Goal: Communication & Community: Answer question/provide support

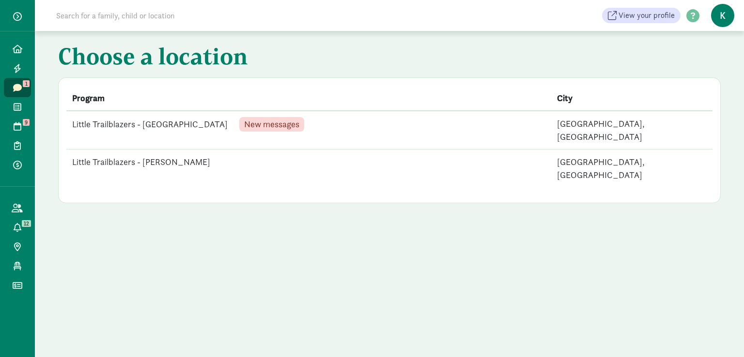
click at [175, 124] on td "Little Trailblazers - [GEOGRAPHIC_DATA] New messages" at bounding box center [308, 130] width 485 height 39
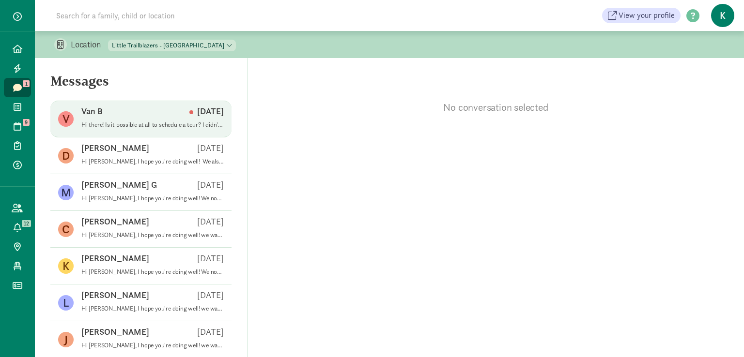
click at [107, 124] on p "Hi there! Is it possible at all to schedule a tour? I didn't see any tour optio…" at bounding box center [152, 125] width 142 height 8
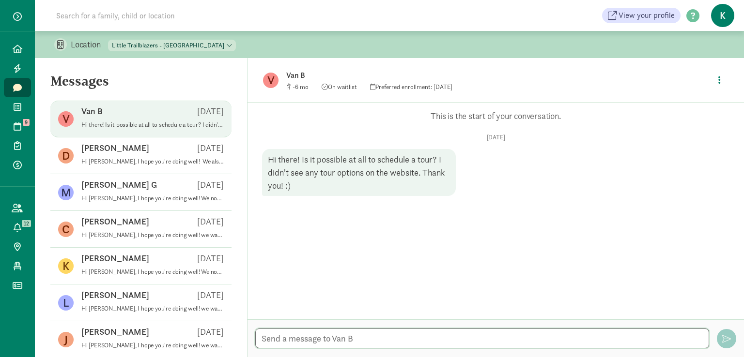
click at [283, 333] on textarea at bounding box center [482, 339] width 454 height 20
drag, startPoint x: 260, startPoint y: 339, endPoint x: 493, endPoint y: 345, distance: 233.5
click at [493, 345] on textarea "Hi there, Of course. Which day and time works best for you?" at bounding box center [482, 339] width 454 height 20
type textarea "Hi there, Of course. Which day and time works best for you?"
drag, startPoint x: 488, startPoint y: 337, endPoint x: 253, endPoint y: 339, distance: 235.3
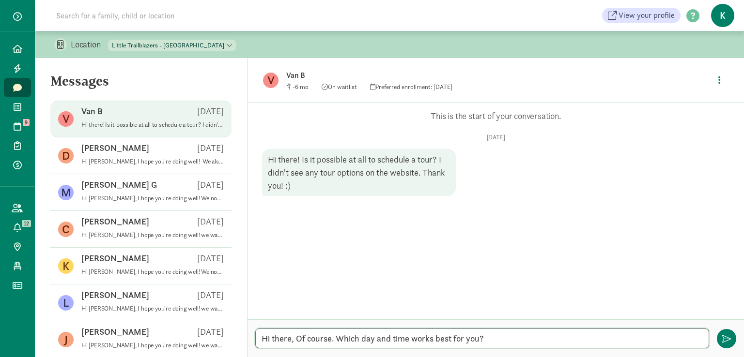
click at [253, 339] on div "Hi there, Of course. Which day and time works best for you? Hi there, Of course…" at bounding box center [495, 339] width 496 height 38
paste textarea "Hi there, of course. Which day and time work best for you?" Explanation:"
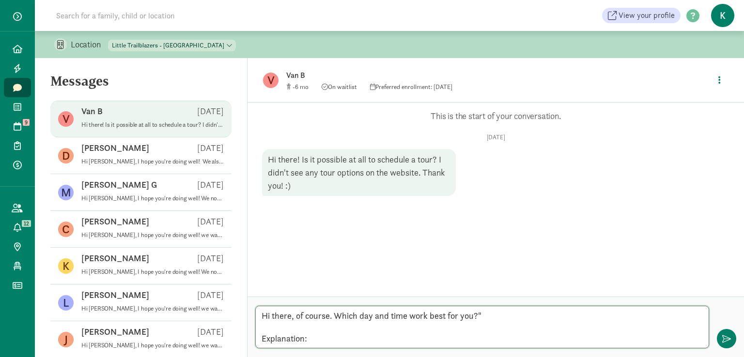
drag, startPoint x: 339, startPoint y: 337, endPoint x: 277, endPoint y: 337, distance: 62.5
click at [277, 337] on textarea "Hi there, of course. Which day and time work best for you?" Explanation:" at bounding box center [482, 327] width 454 height 43
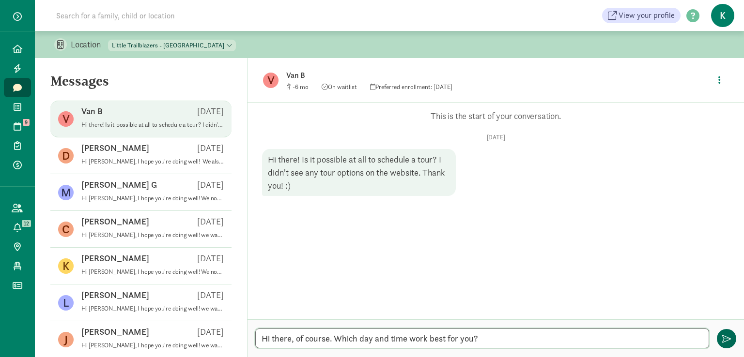
type textarea "Hi there, of course. Which day and time work best for you?"
click at [731, 342] on button "button" at bounding box center [726, 338] width 19 height 19
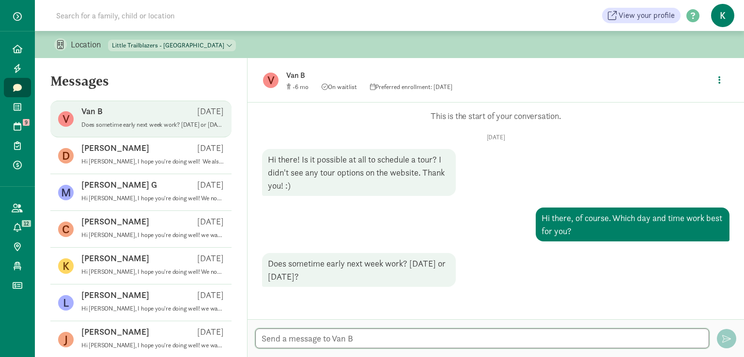
click at [312, 336] on textarea at bounding box center [482, 339] width 454 height 20
type textarea "t"
click at [260, 338] on textarea "Tuesday around 10:00 am works for you?" at bounding box center [482, 339] width 454 height 20
drag, startPoint x: 260, startPoint y: 337, endPoint x: 471, endPoint y: 343, distance: 210.7
click at [471, 343] on textarea "Does Tuesday around 10:00 am works for you?" at bounding box center [482, 339] width 454 height 20
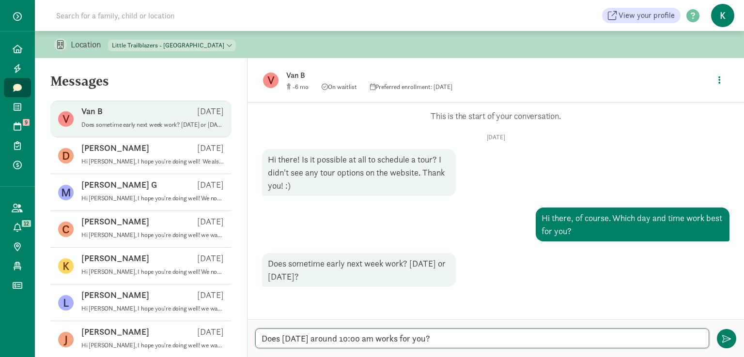
type textarea "Does Tuesday around 10:00 am works for you?"
drag, startPoint x: 455, startPoint y: 338, endPoint x: 246, endPoint y: 333, distance: 208.7
click at [259, 336] on textarea "Does Tuesday around 10:00 am works for you?" at bounding box center [482, 339] width 454 height 20
paste textarea "Does Tuesday around 10:00 a.m. work for you?""
type textarea "Does Tuesday around 10:00 a.m. work for you?"
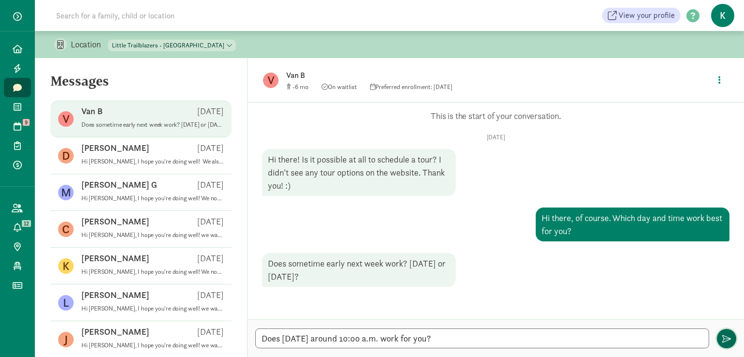
click at [722, 340] on span "button" at bounding box center [726, 339] width 9 height 9
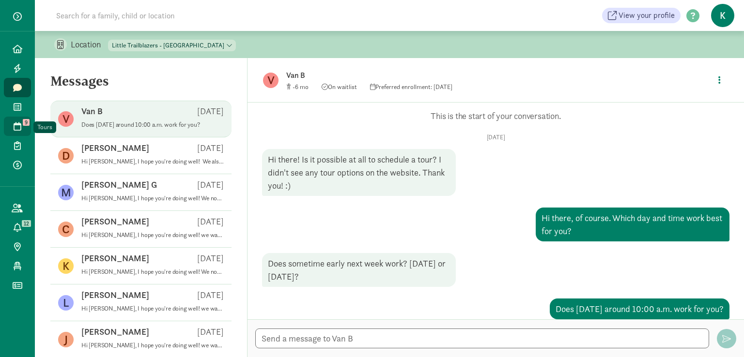
click at [15, 127] on icon at bounding box center [18, 126] width 8 height 9
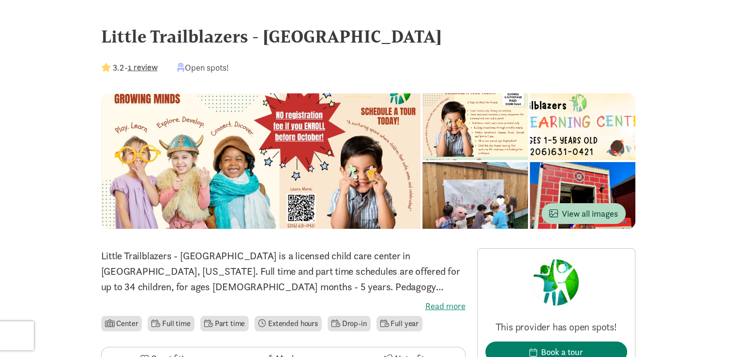
scroll to position [145, 0]
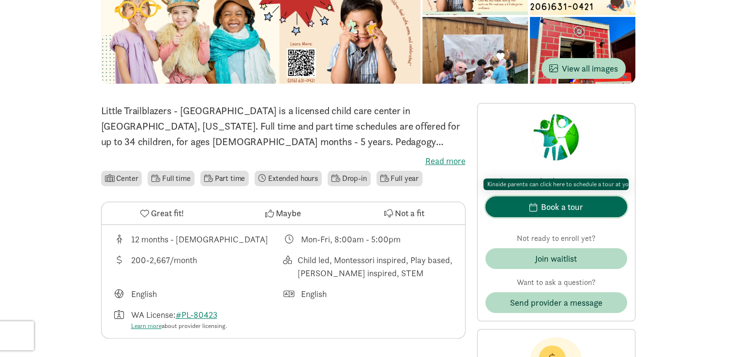
click at [544, 204] on div "Book a tour" at bounding box center [562, 206] width 42 height 13
click at [556, 208] on div "Book a tour" at bounding box center [562, 206] width 42 height 13
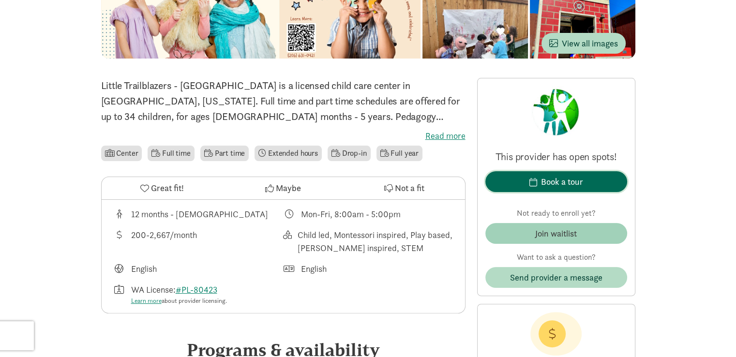
scroll to position [97, 0]
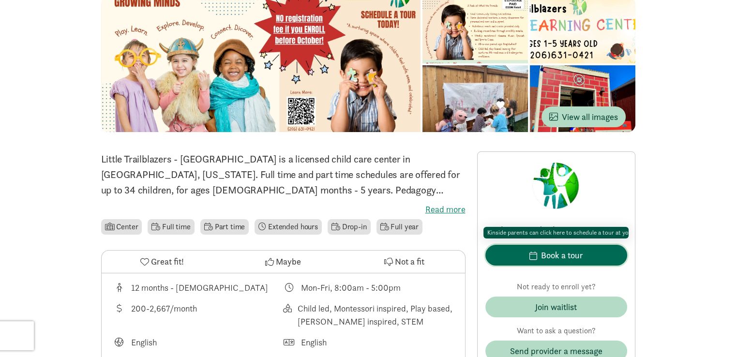
click at [562, 252] on div "Book a tour" at bounding box center [562, 255] width 42 height 13
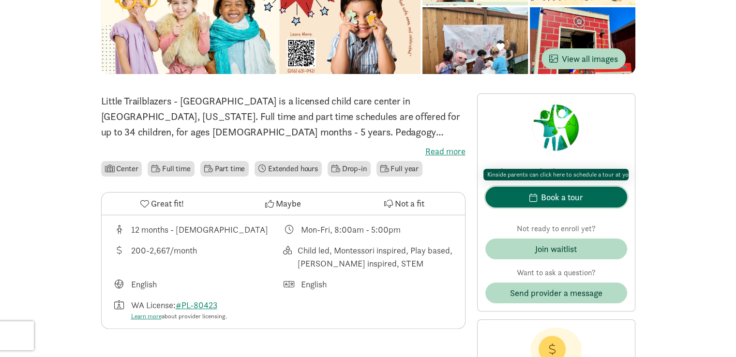
scroll to position [194, 0]
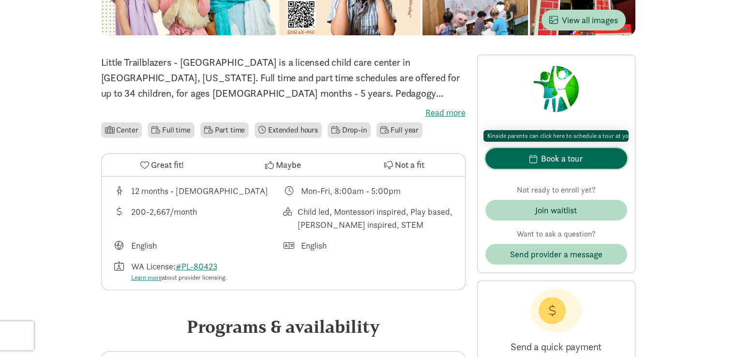
click at [602, 157] on span "Book a tour" at bounding box center [556, 158] width 126 height 13
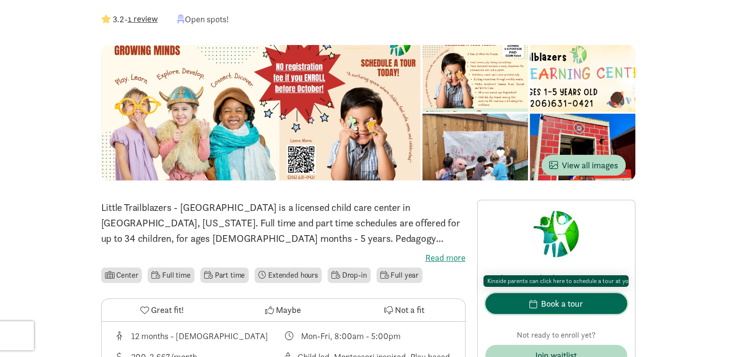
scroll to position [97, 0]
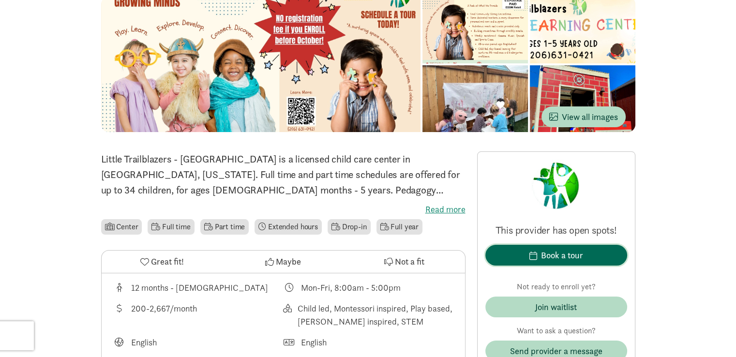
click at [568, 254] on div "Book a tour" at bounding box center [562, 255] width 42 height 13
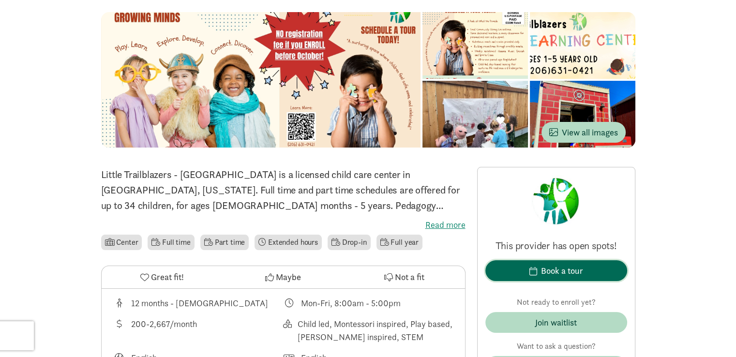
scroll to position [48, 0]
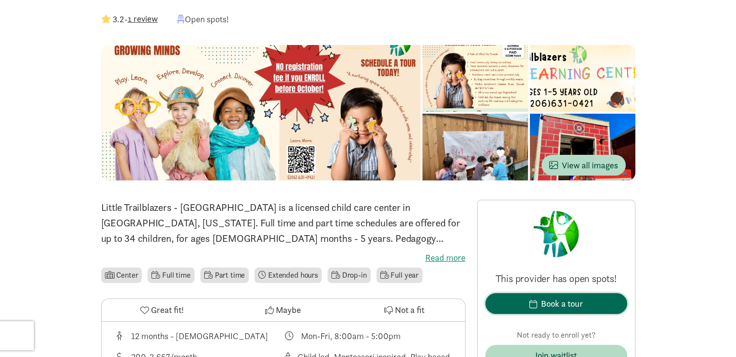
click at [560, 300] on div "Book a tour" at bounding box center [562, 303] width 42 height 13
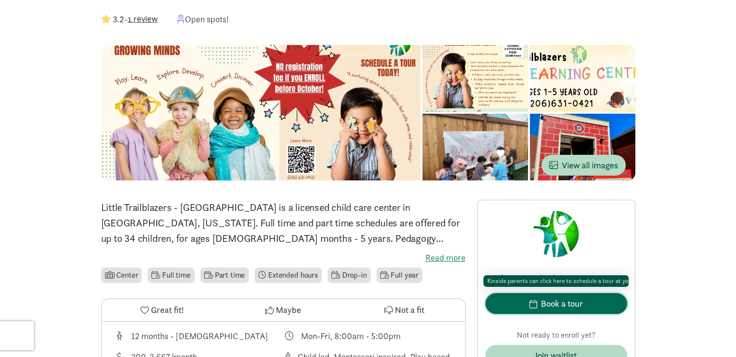
click at [560, 300] on div "Book a tour" at bounding box center [562, 303] width 42 height 13
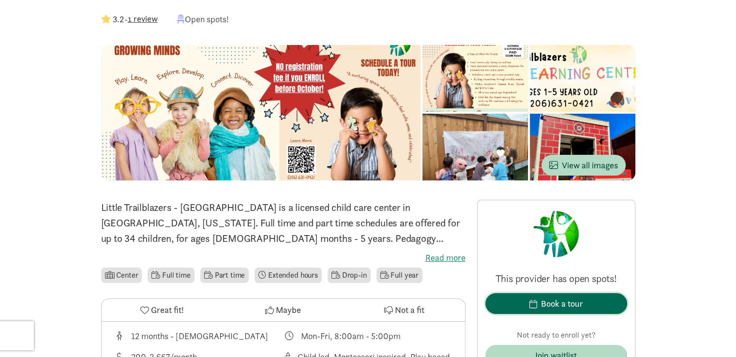
click at [560, 300] on div "Book a tour" at bounding box center [562, 303] width 42 height 13
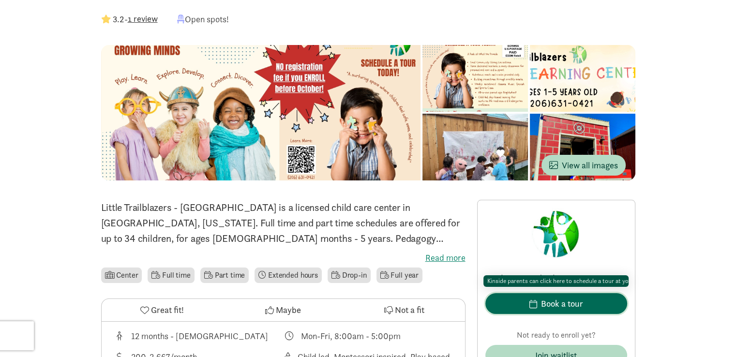
click at [559, 295] on button "Book a tour" at bounding box center [557, 303] width 142 height 21
click at [560, 301] on div "Book a tour" at bounding box center [562, 303] width 42 height 13
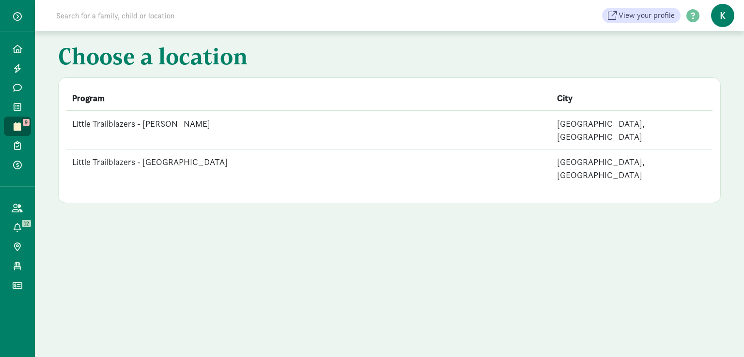
click at [152, 150] on td "Little Trailblazers - [GEOGRAPHIC_DATA]" at bounding box center [308, 169] width 485 height 38
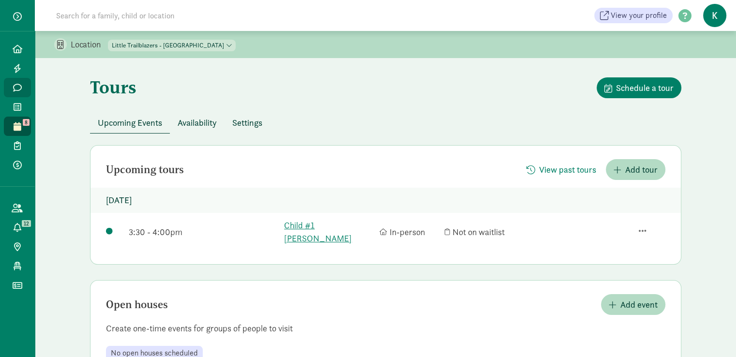
click at [13, 93] on link "Messages" at bounding box center [17, 87] width 27 height 19
